Goal: Information Seeking & Learning: Compare options

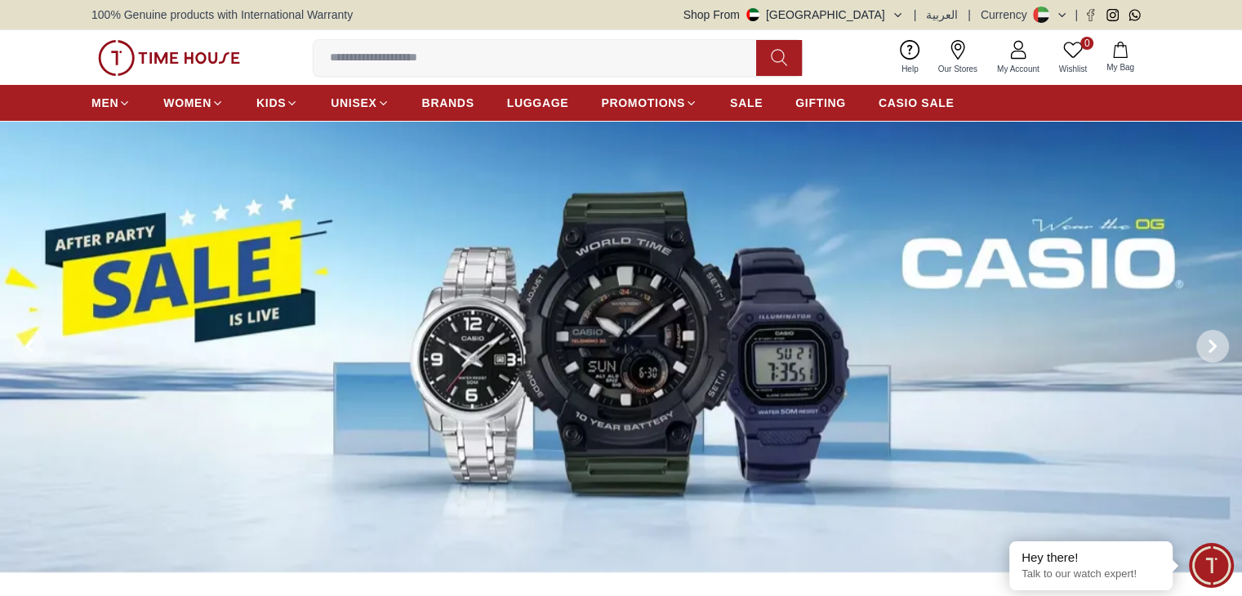
click at [1209, 336] on span at bounding box center [1212, 346] width 33 height 33
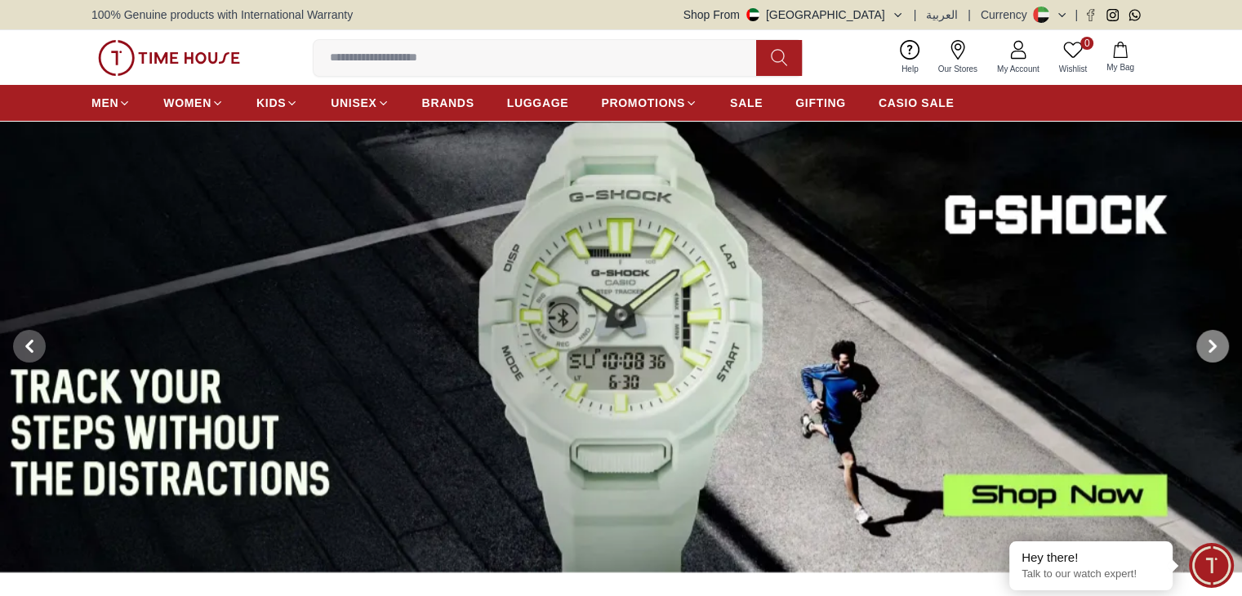
click at [1209, 336] on span at bounding box center [1212, 346] width 33 height 33
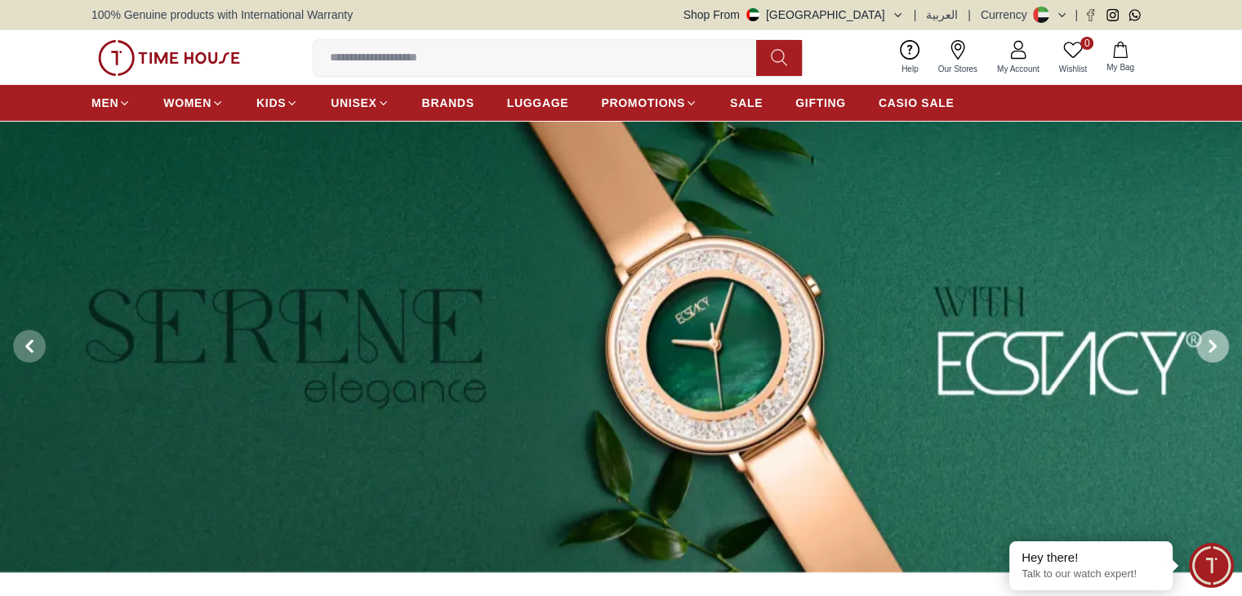
click at [1209, 336] on span at bounding box center [1212, 346] width 33 height 33
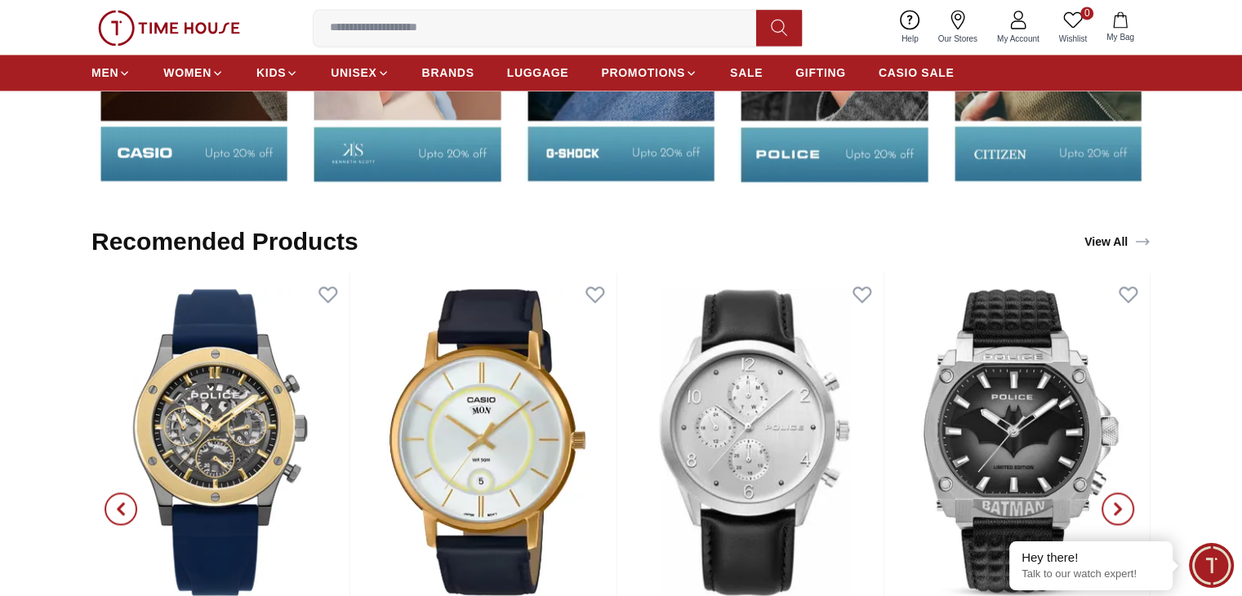
scroll to position [2286, 0]
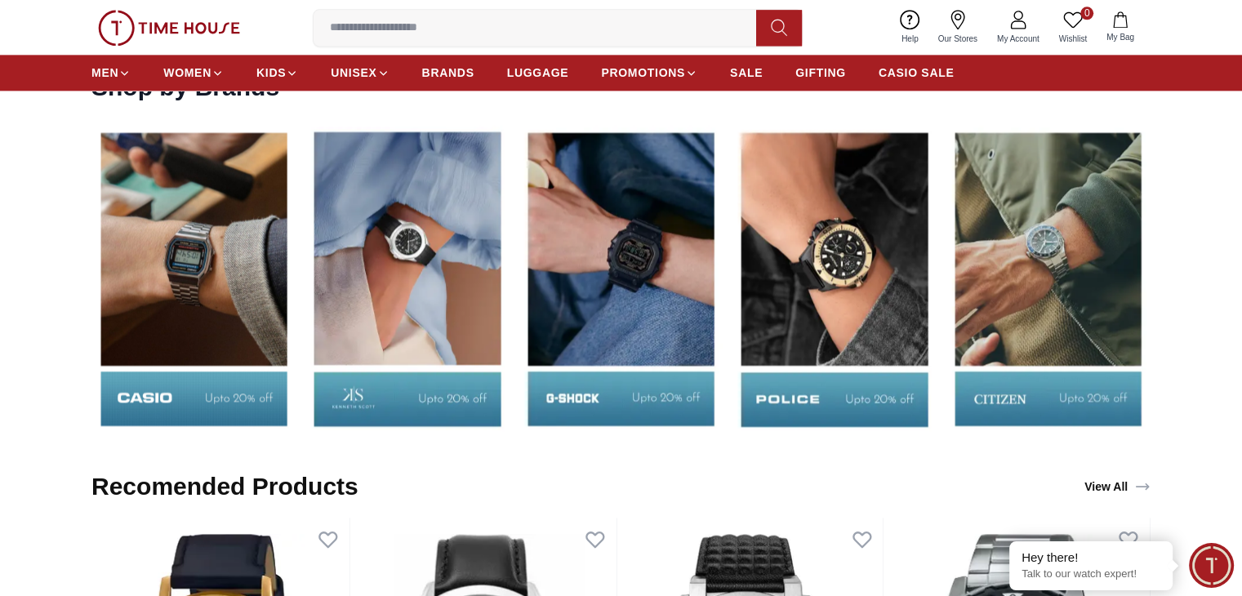
click at [1084, 252] on img at bounding box center [1047, 278] width 205 height 321
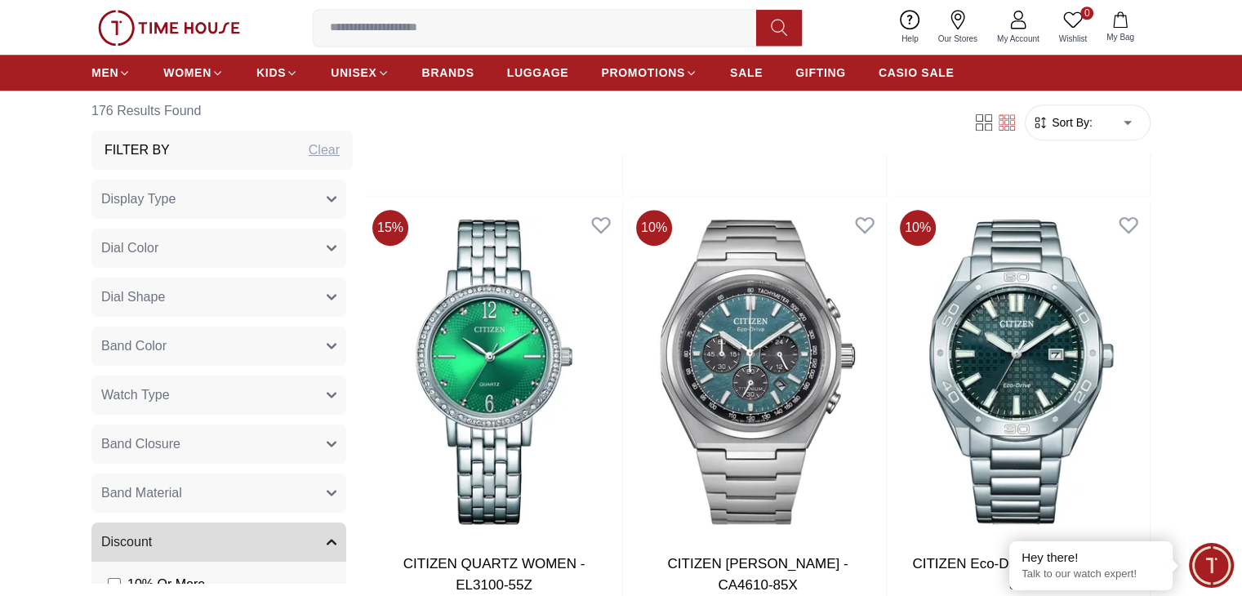
scroll to position [1796, 0]
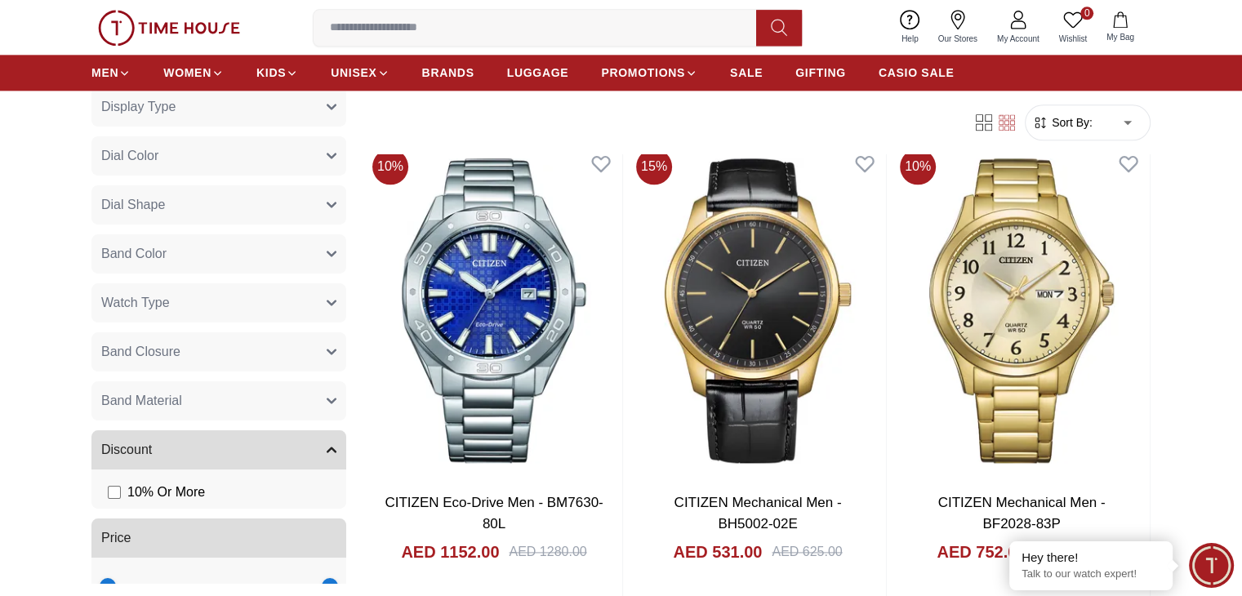
scroll to position [166, 0]
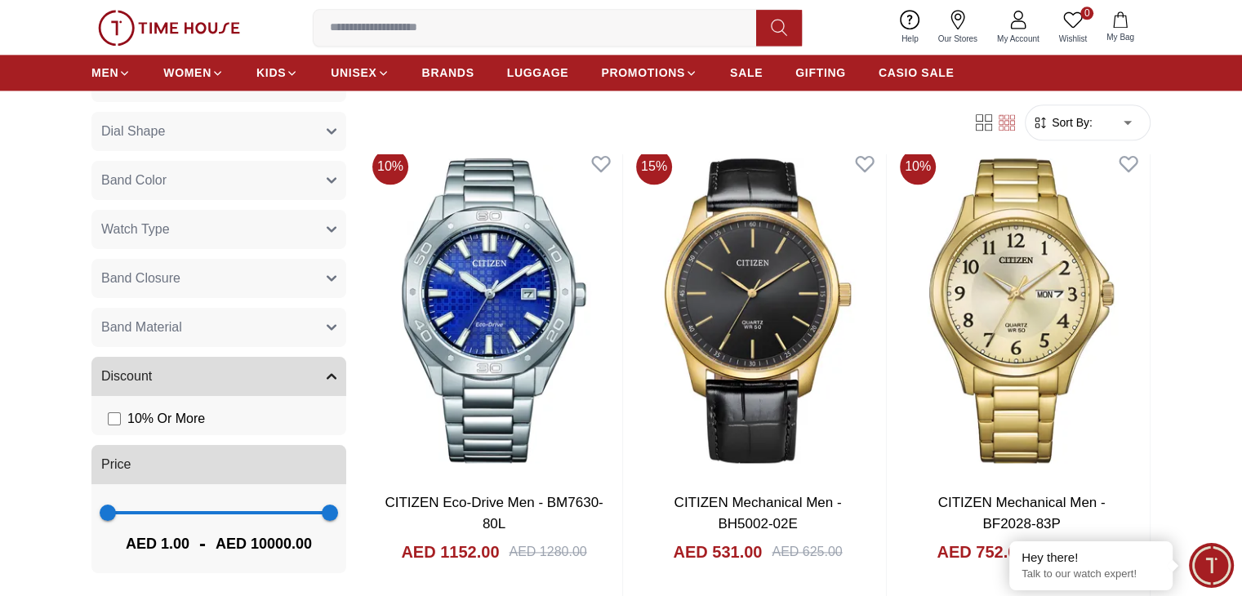
click at [327, 326] on icon "button" at bounding box center [332, 327] width 10 height 10
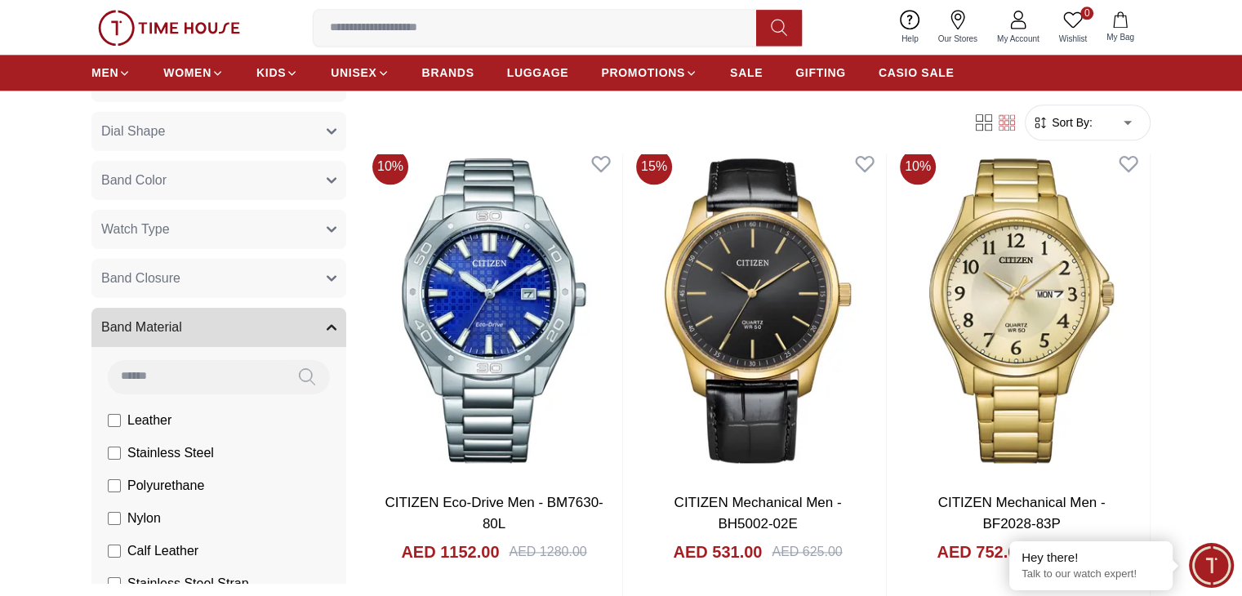
click at [327, 279] on icon "button" at bounding box center [332, 278] width 10 height 10
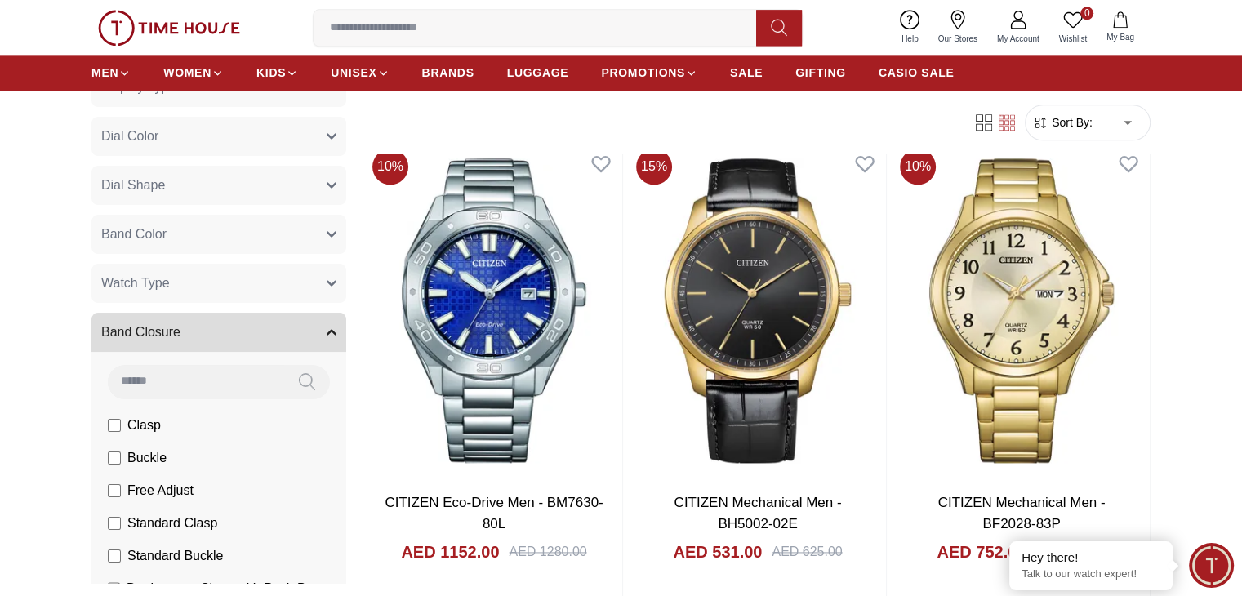
scroll to position [84, 0]
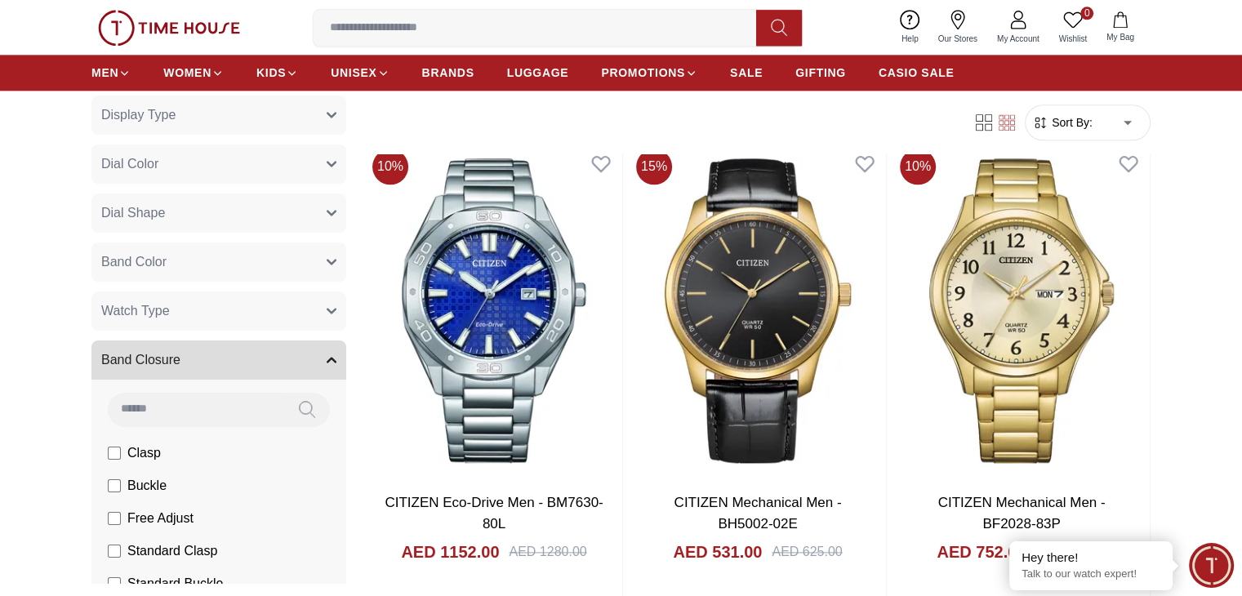
click at [327, 311] on icon "button" at bounding box center [331, 311] width 8 height 4
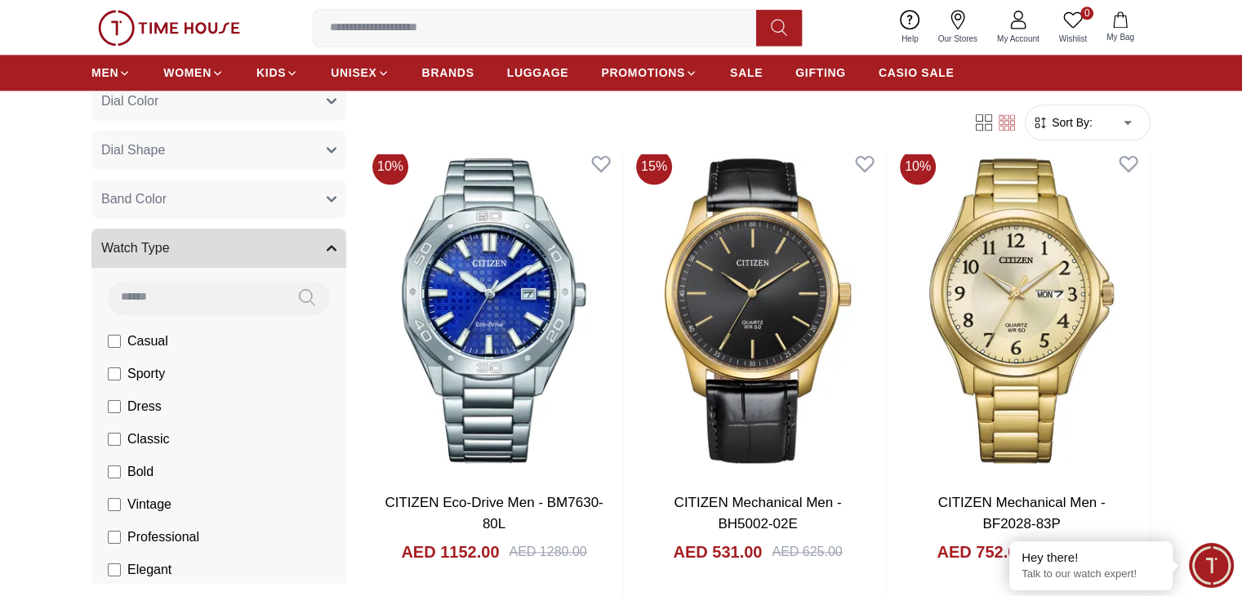
scroll to position [247, 0]
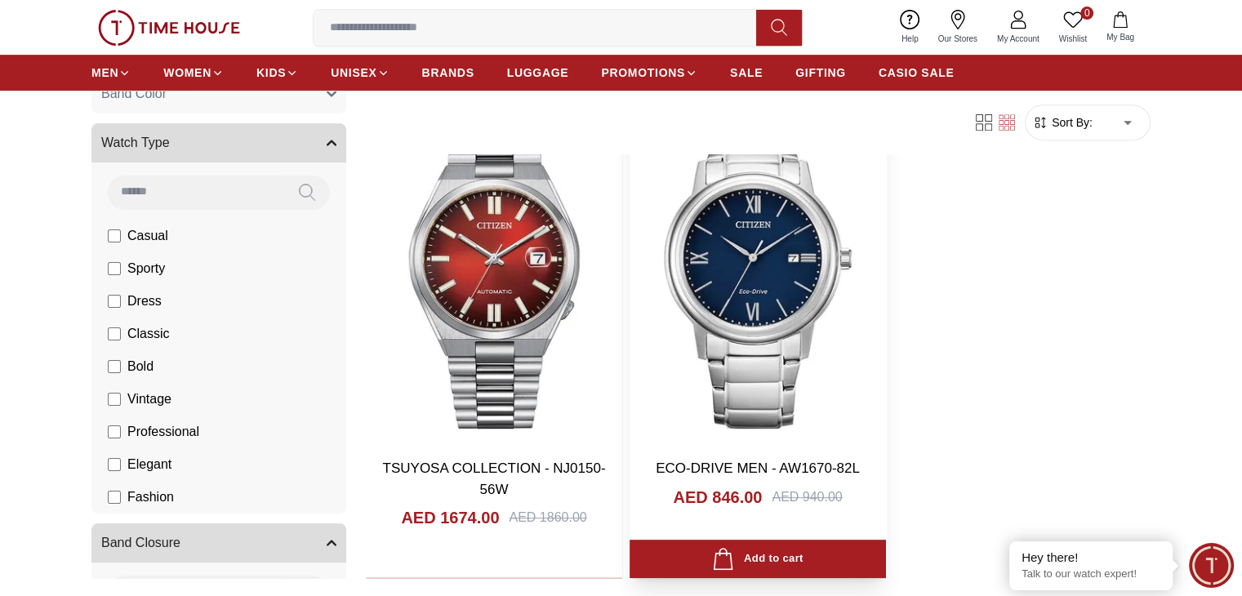
scroll to position [615, 0]
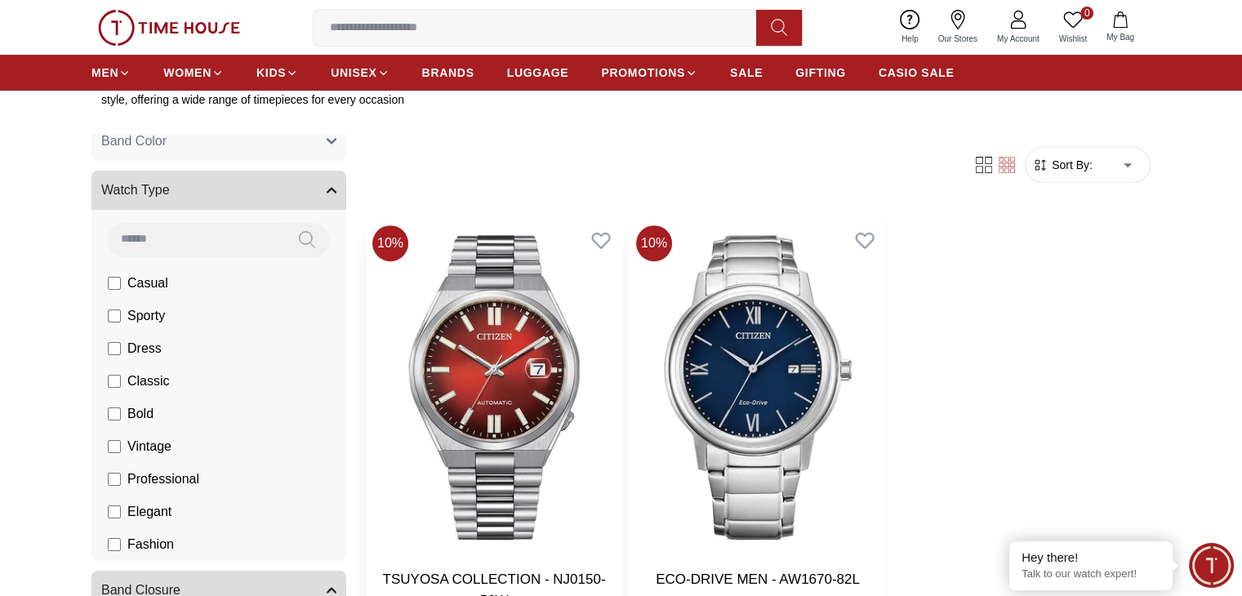
click at [518, 356] on img at bounding box center [494, 387] width 256 height 337
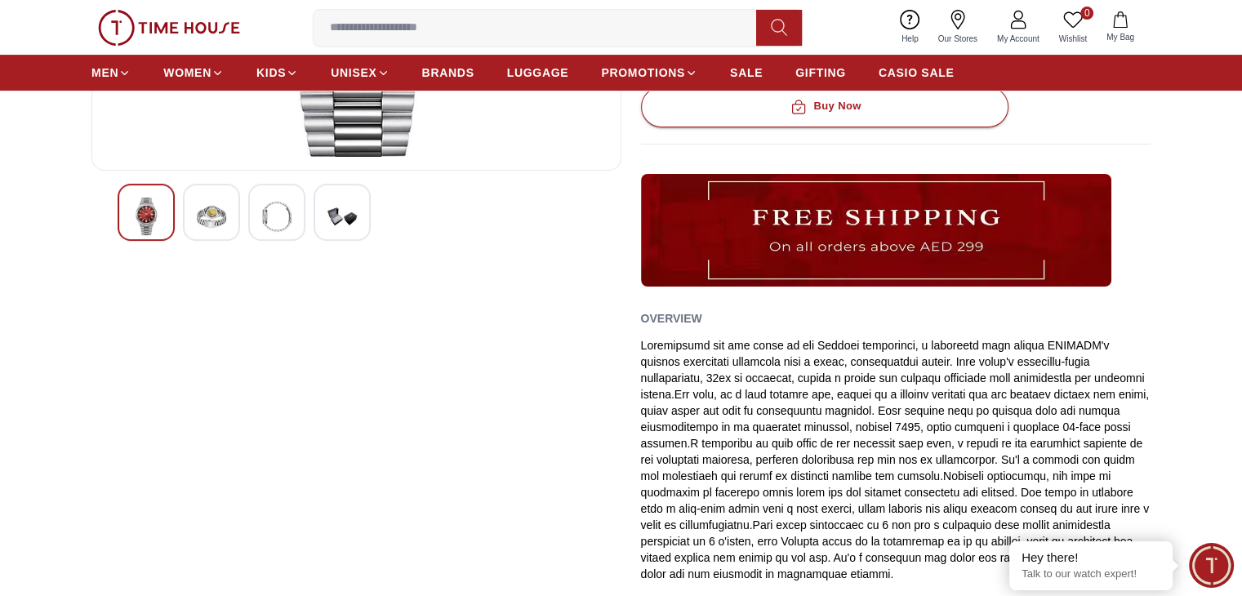
scroll to position [245, 0]
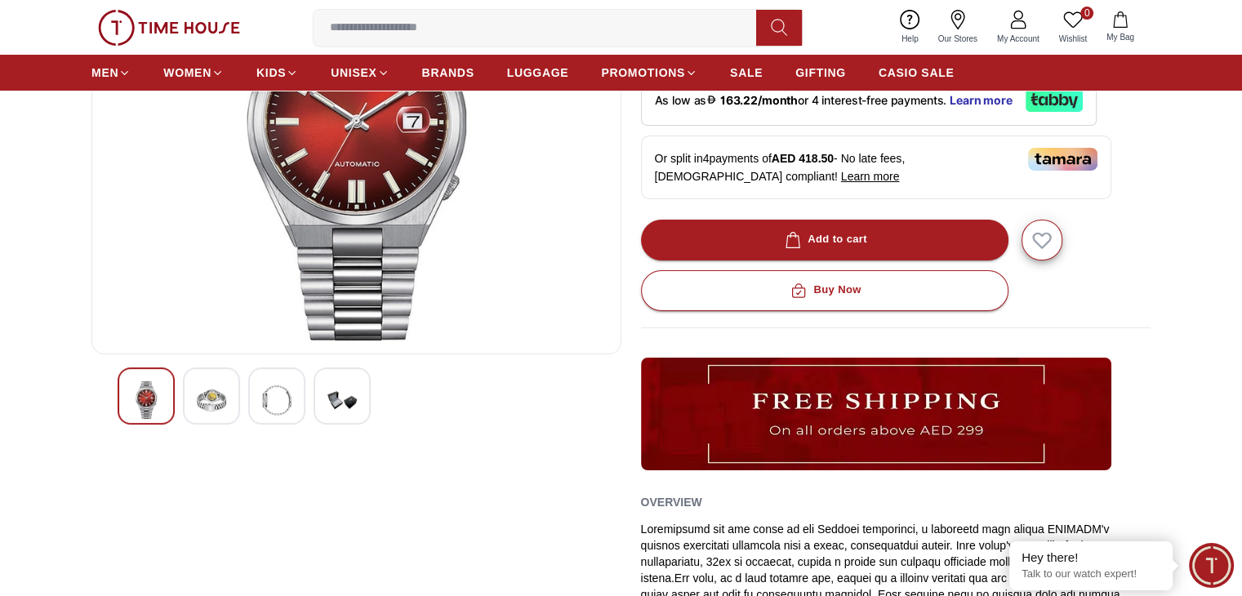
click at [202, 411] on img at bounding box center [211, 400] width 29 height 38
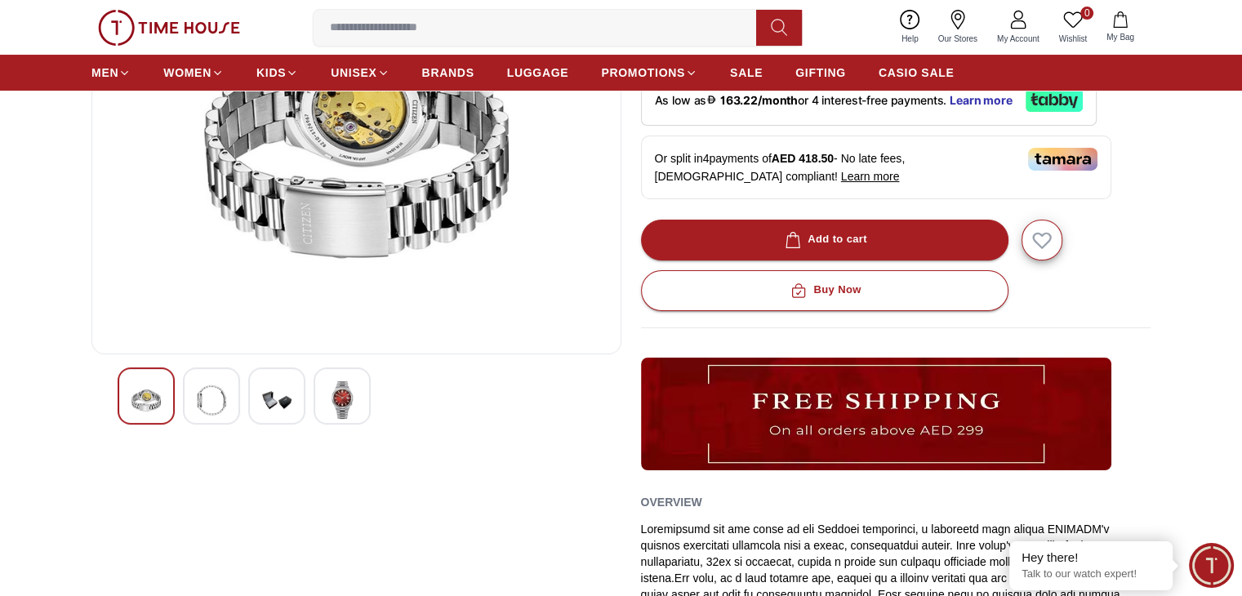
scroll to position [82, 0]
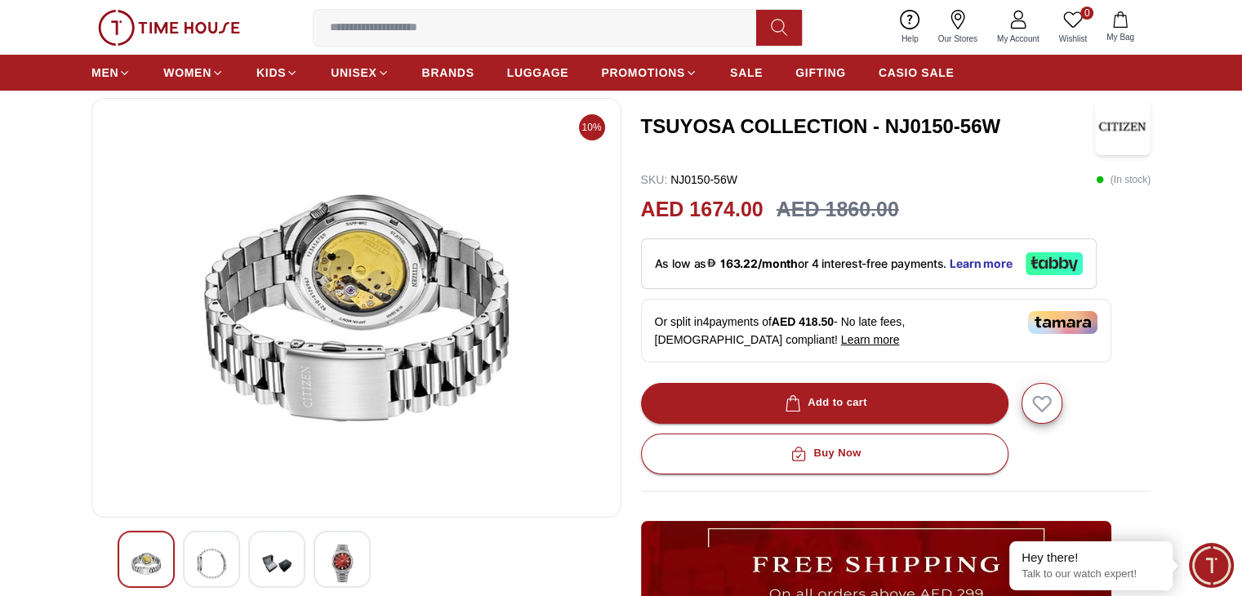
click at [271, 544] on img at bounding box center [276, 563] width 29 height 38
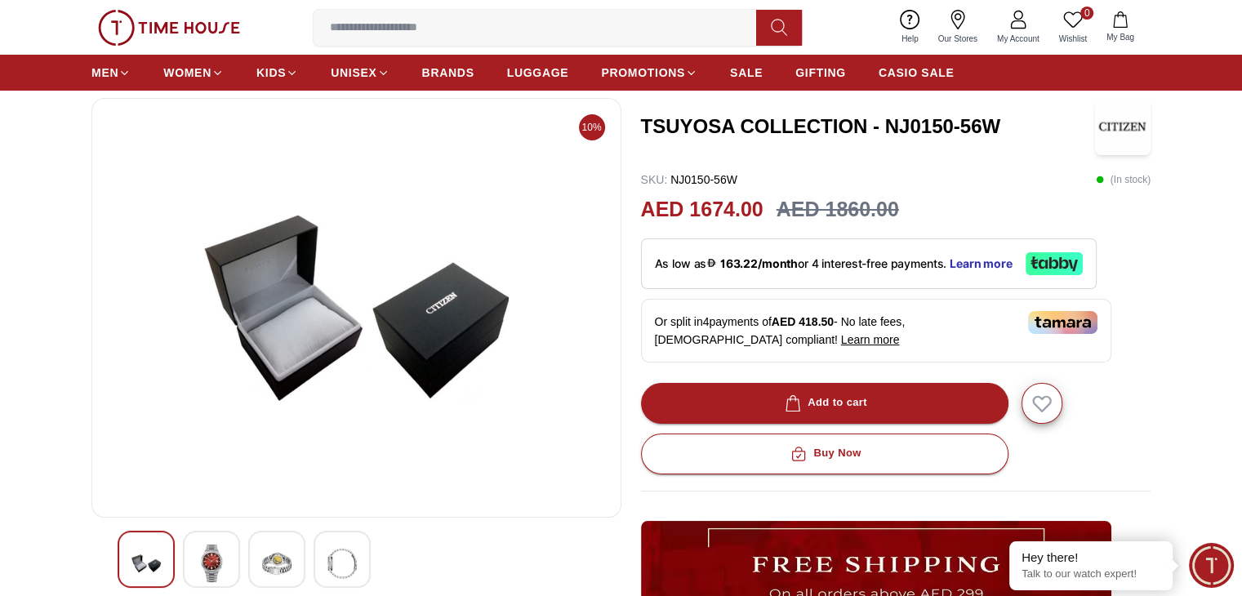
click at [342, 555] on img at bounding box center [341, 563] width 29 height 38
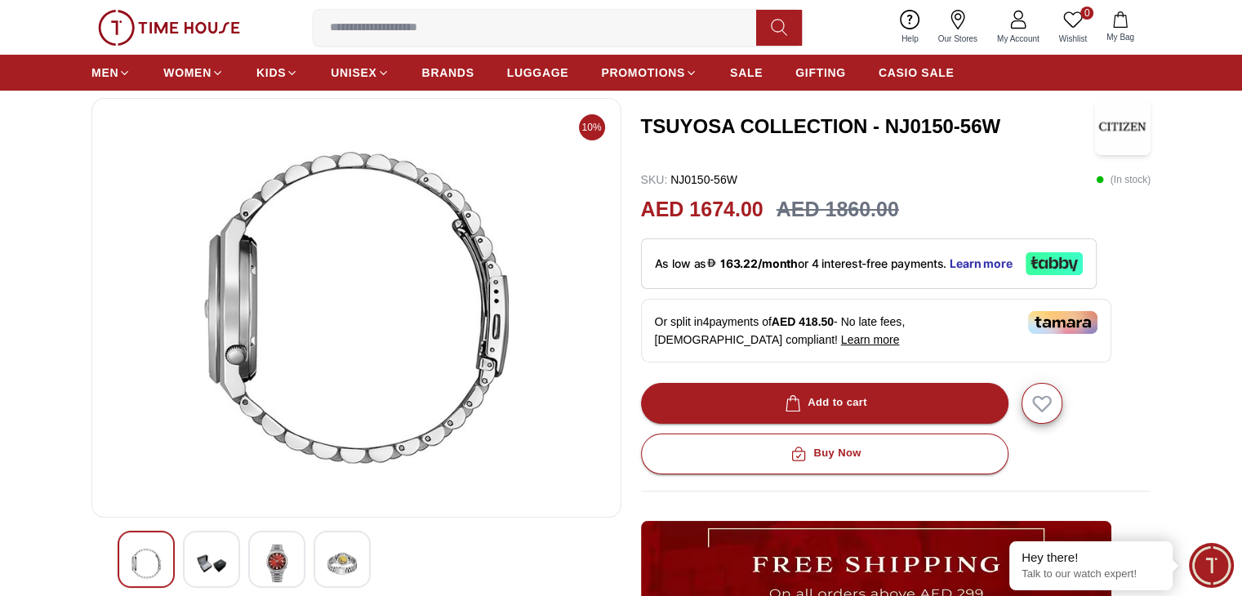
click at [140, 562] on img at bounding box center [145, 563] width 29 height 38
click at [212, 569] on img at bounding box center [211, 563] width 29 height 38
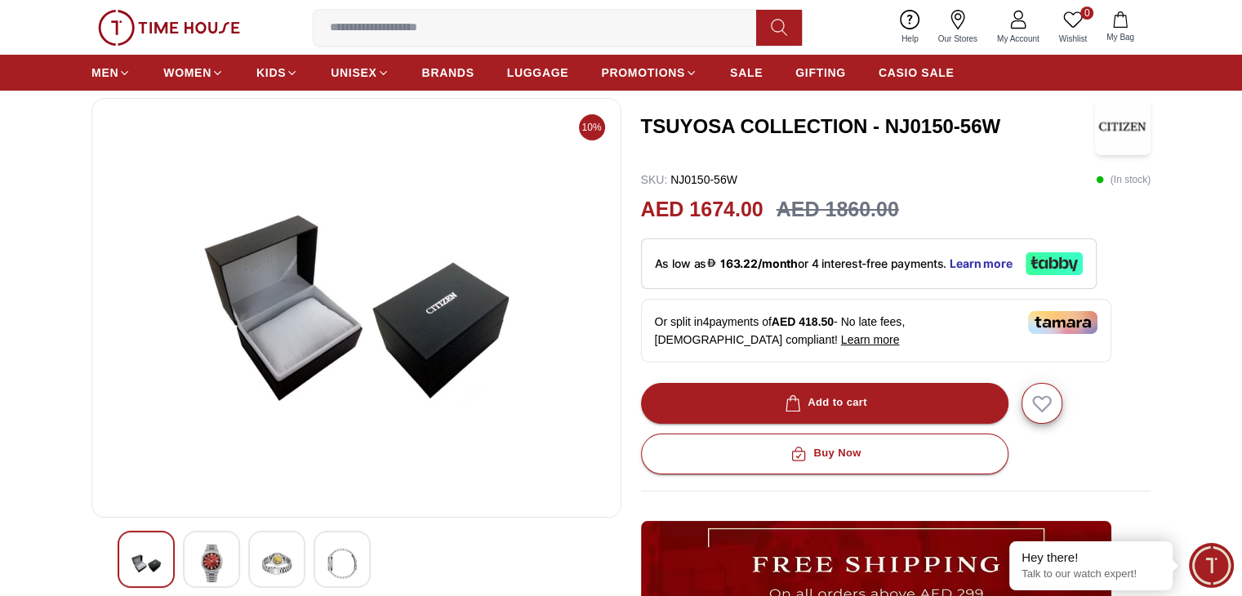
click at [226, 566] on div at bounding box center [211, 559] width 57 height 57
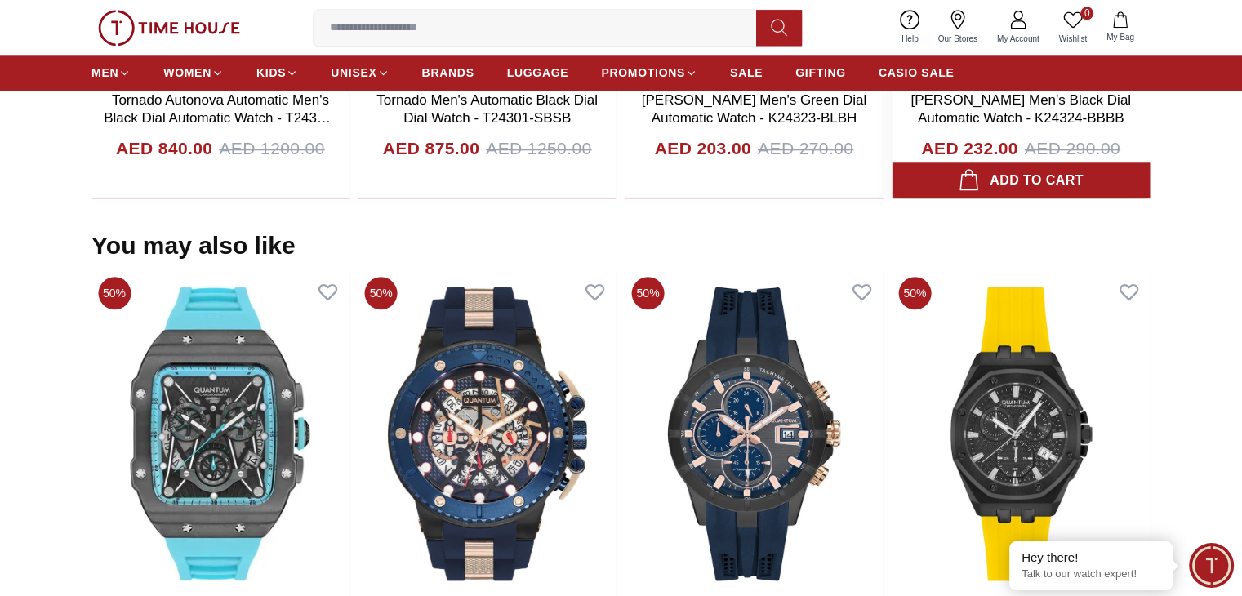
scroll to position [1530, 0]
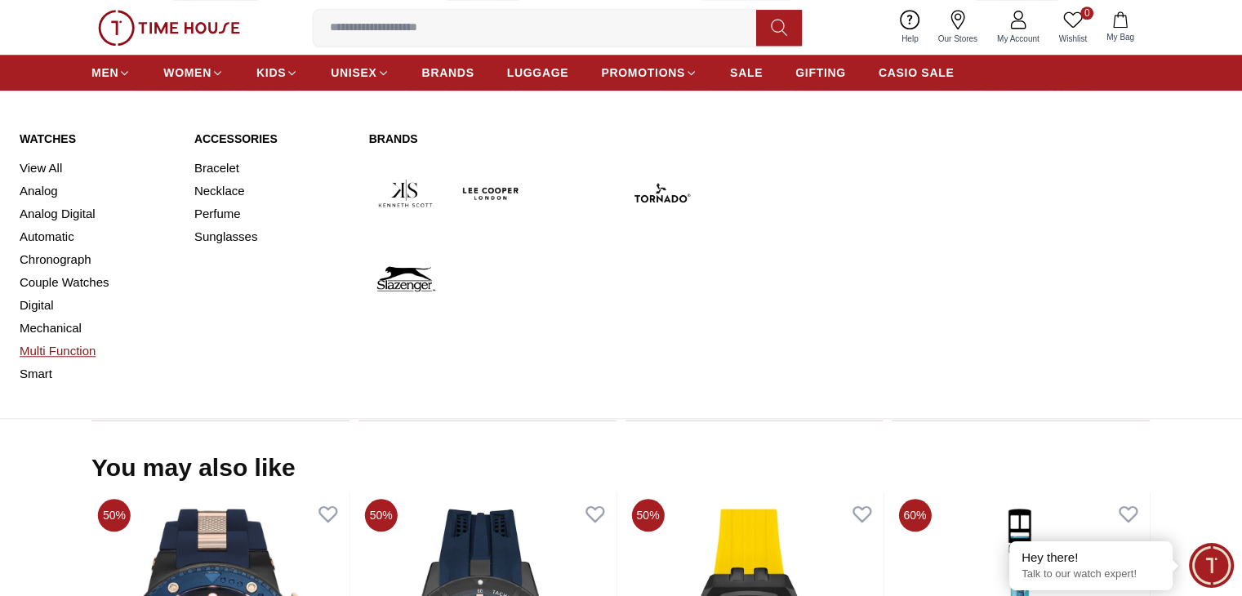
click at [53, 344] on link "Multi Function" at bounding box center [97, 351] width 155 height 23
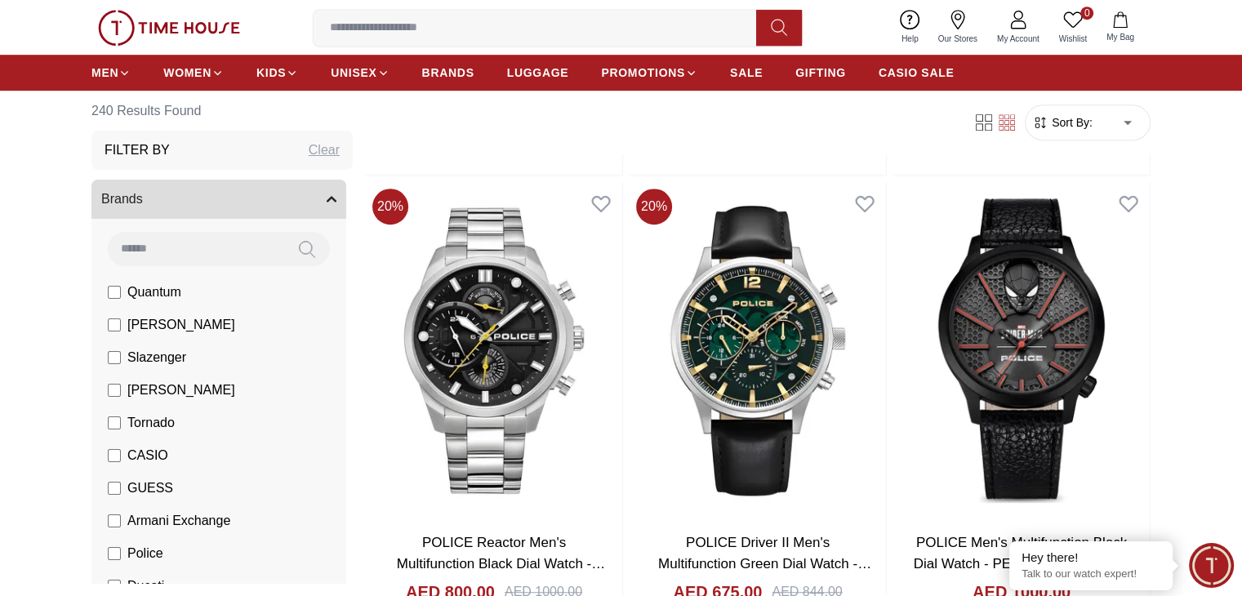
scroll to position [1224, 0]
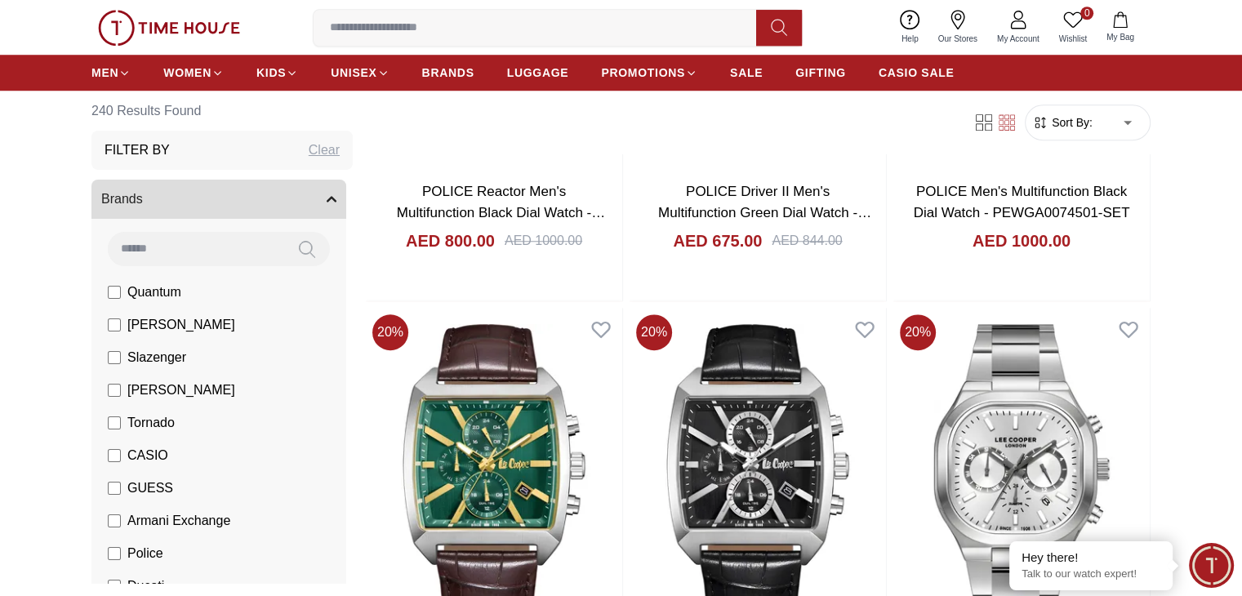
scroll to position [1143, 0]
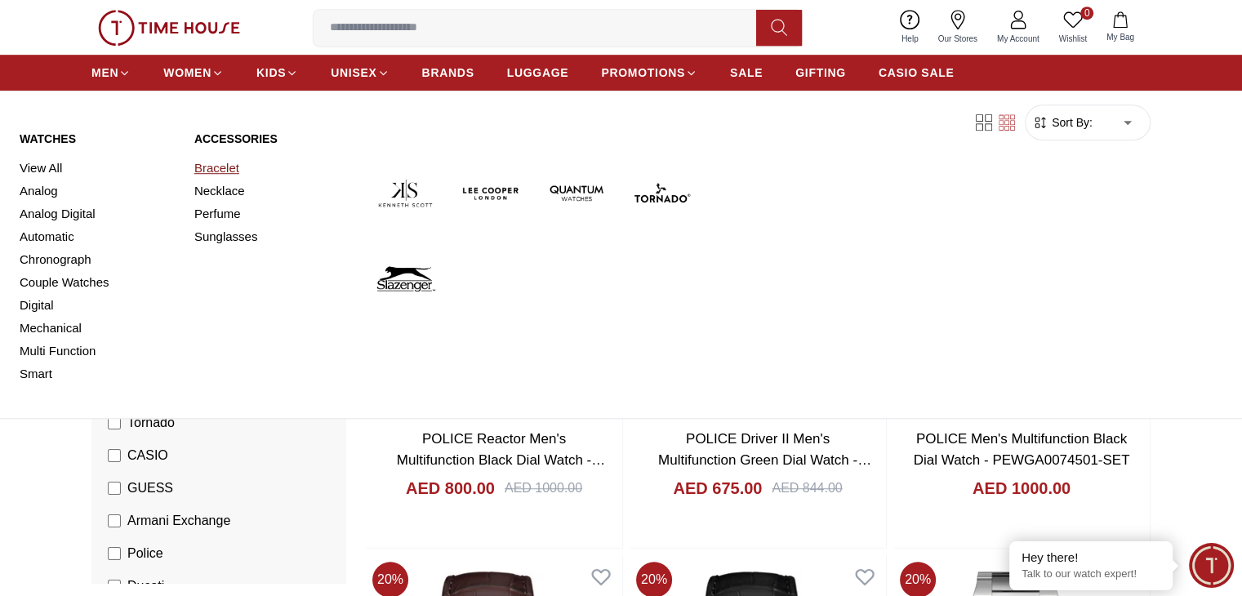
click at [222, 165] on link "Bracelet" at bounding box center [271, 168] width 155 height 23
